Goal: Transaction & Acquisition: Book appointment/travel/reservation

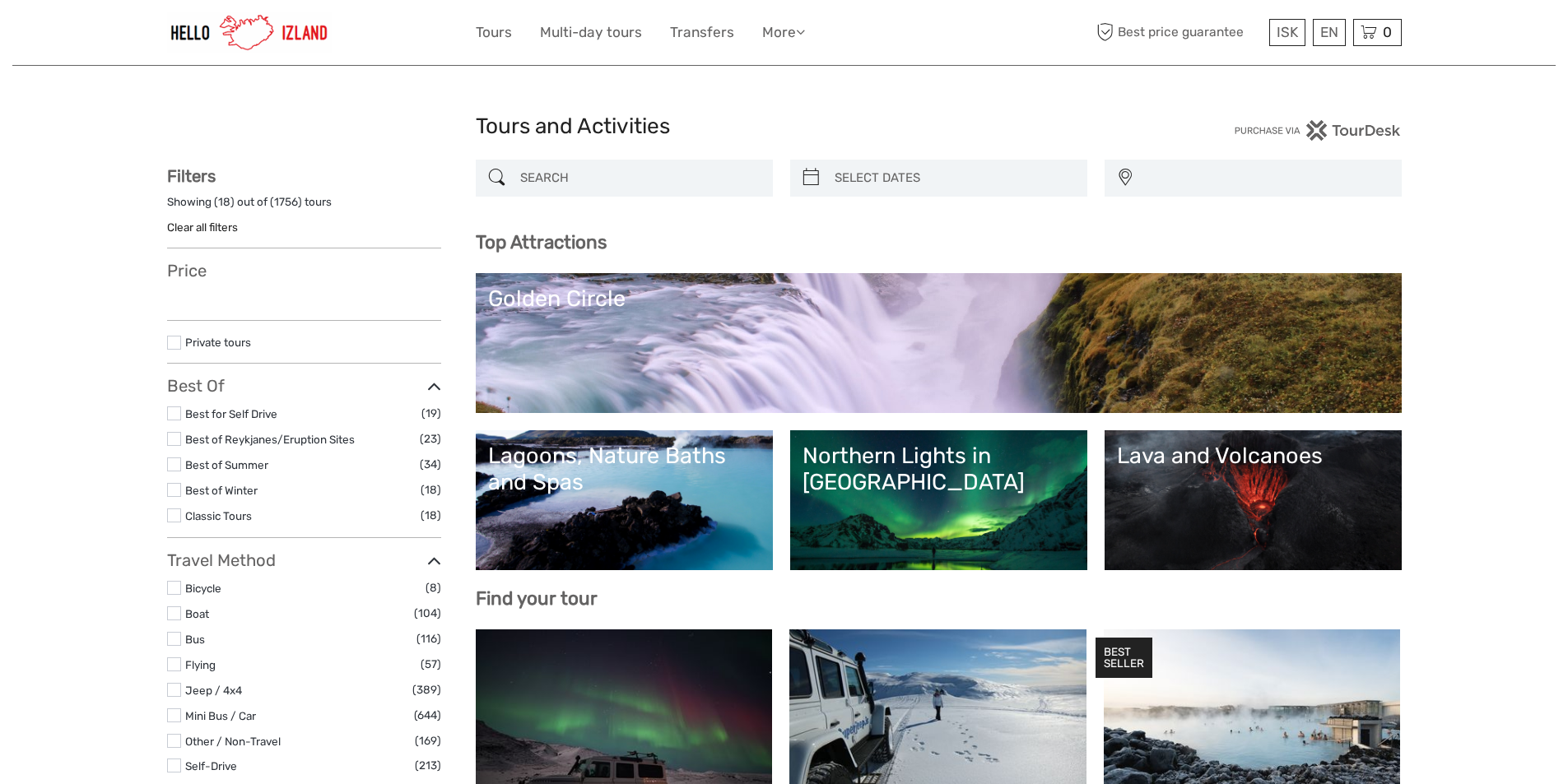
select select
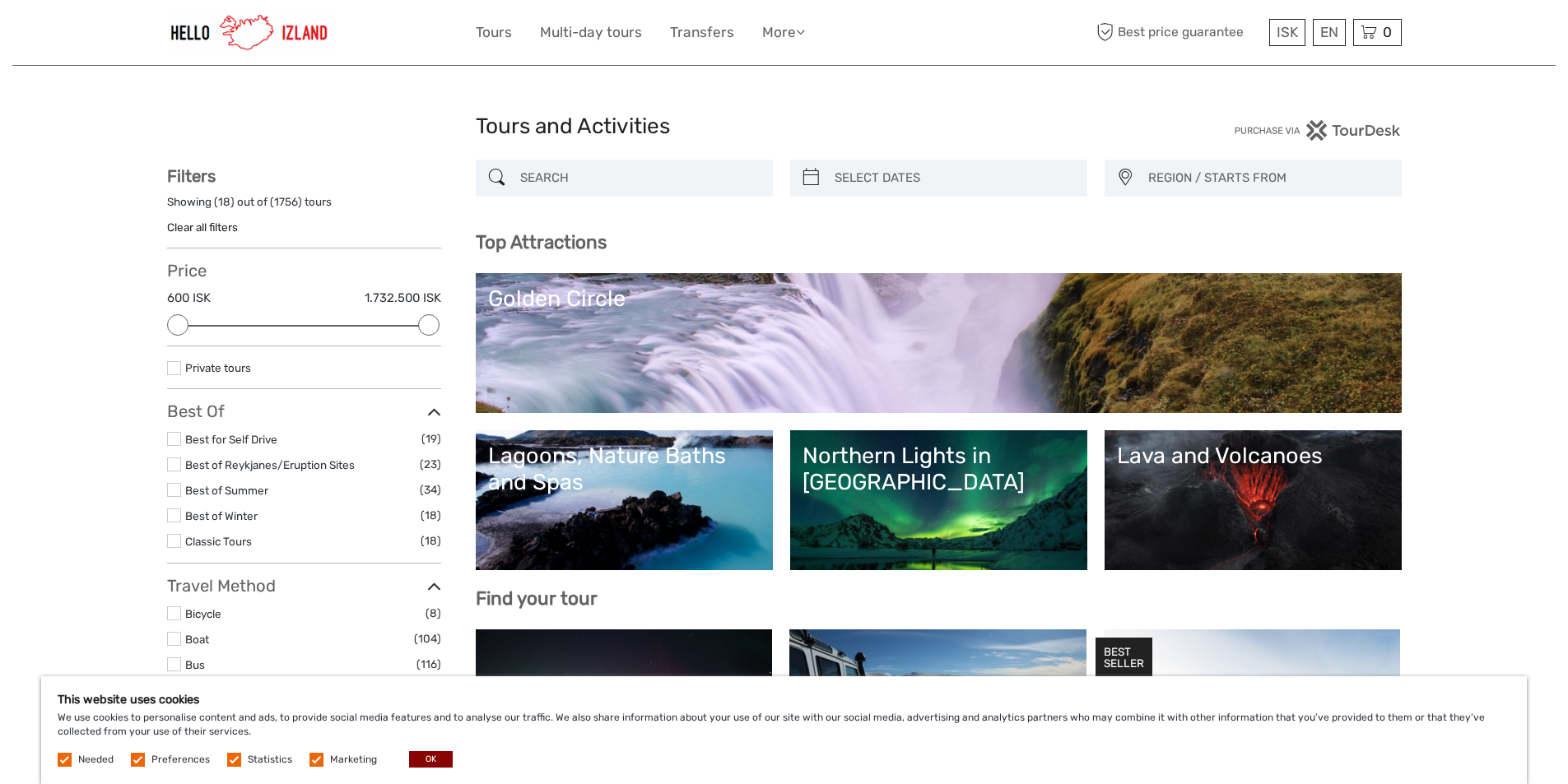
click at [919, 467] on div "Northern Lights in [GEOGRAPHIC_DATA]" at bounding box center [939, 469] width 272 height 54
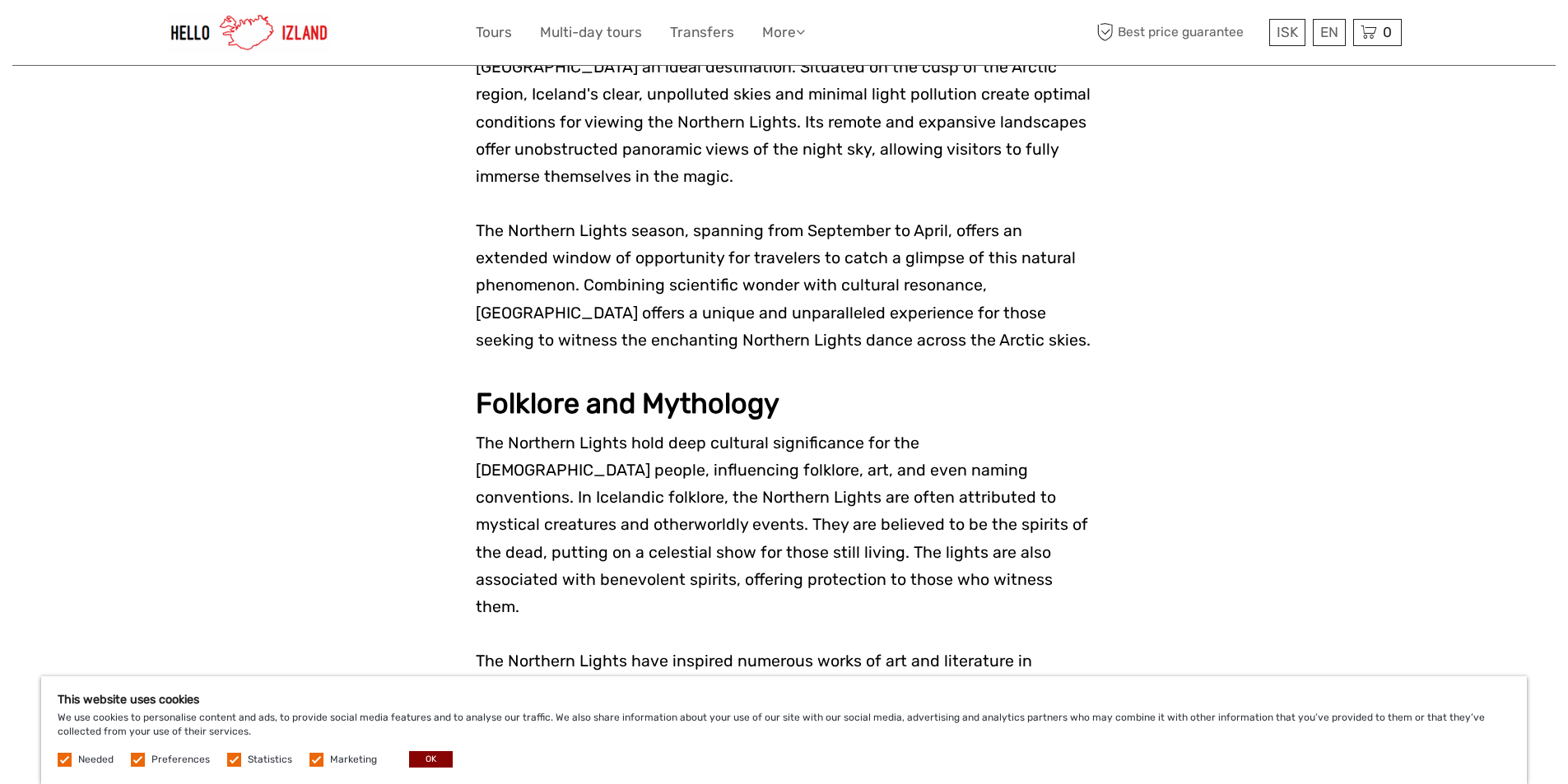
scroll to position [1975, 0]
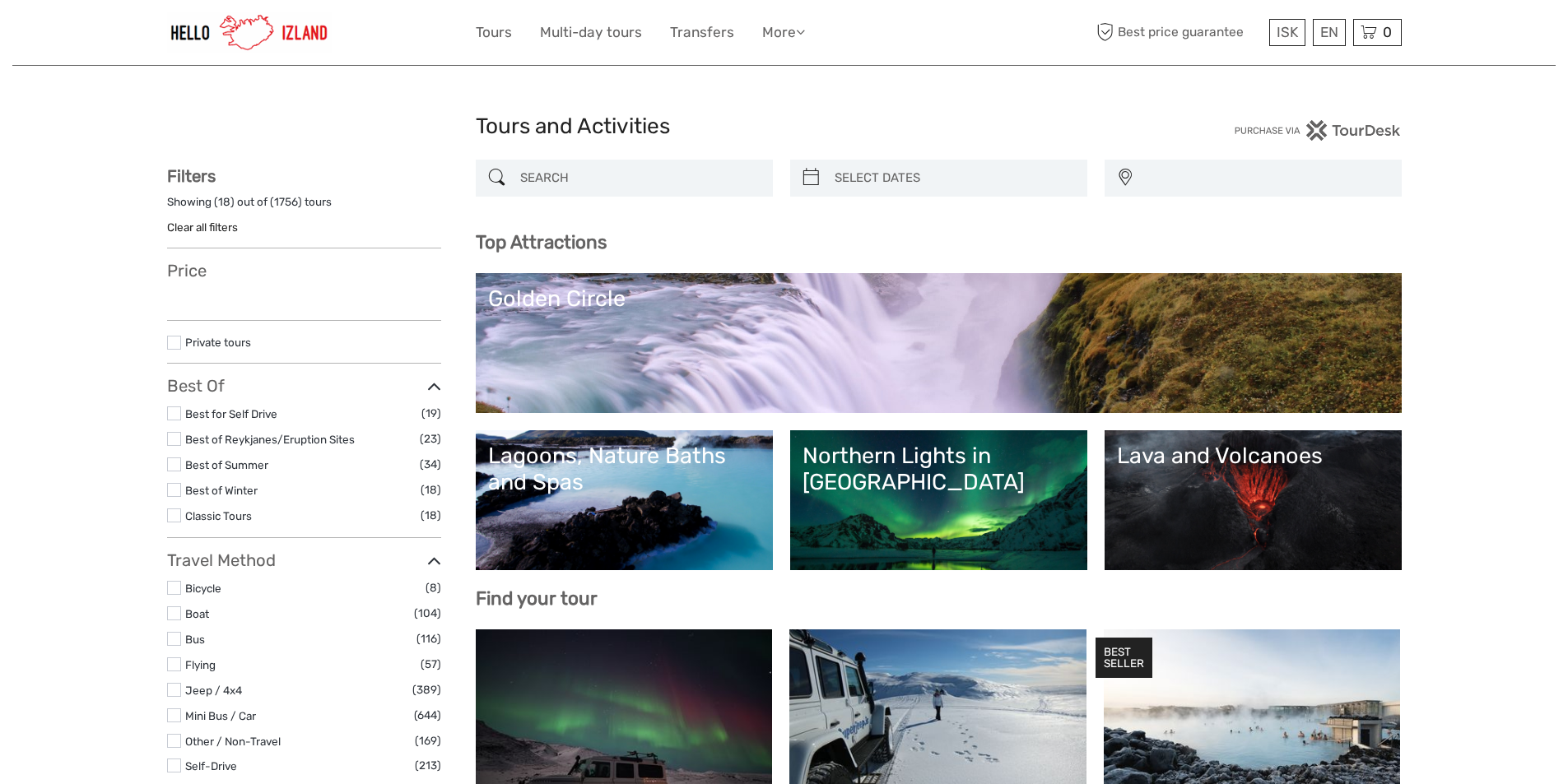
select select
